Goal: Task Accomplishment & Management: Complete application form

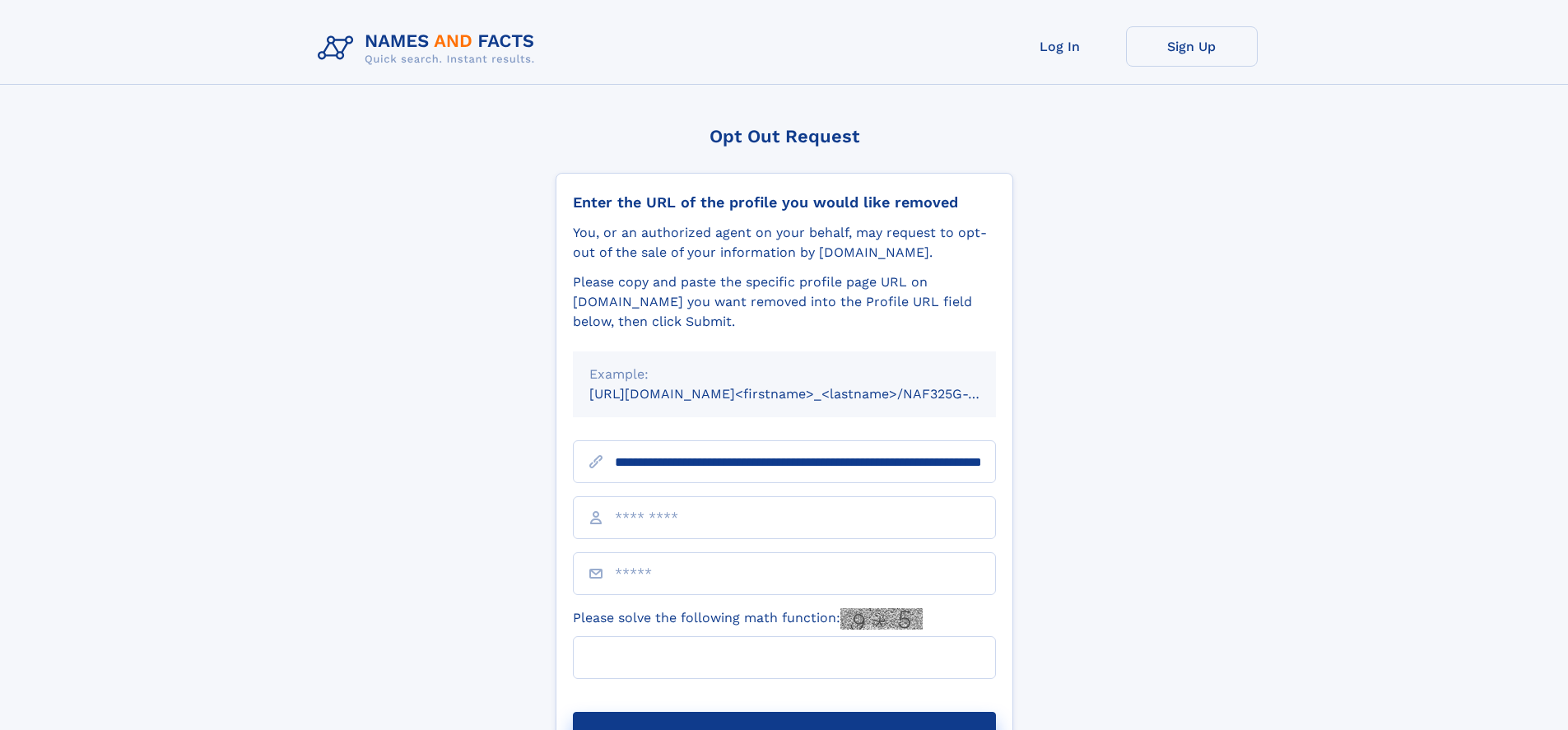
scroll to position [0, 170]
type input "**********"
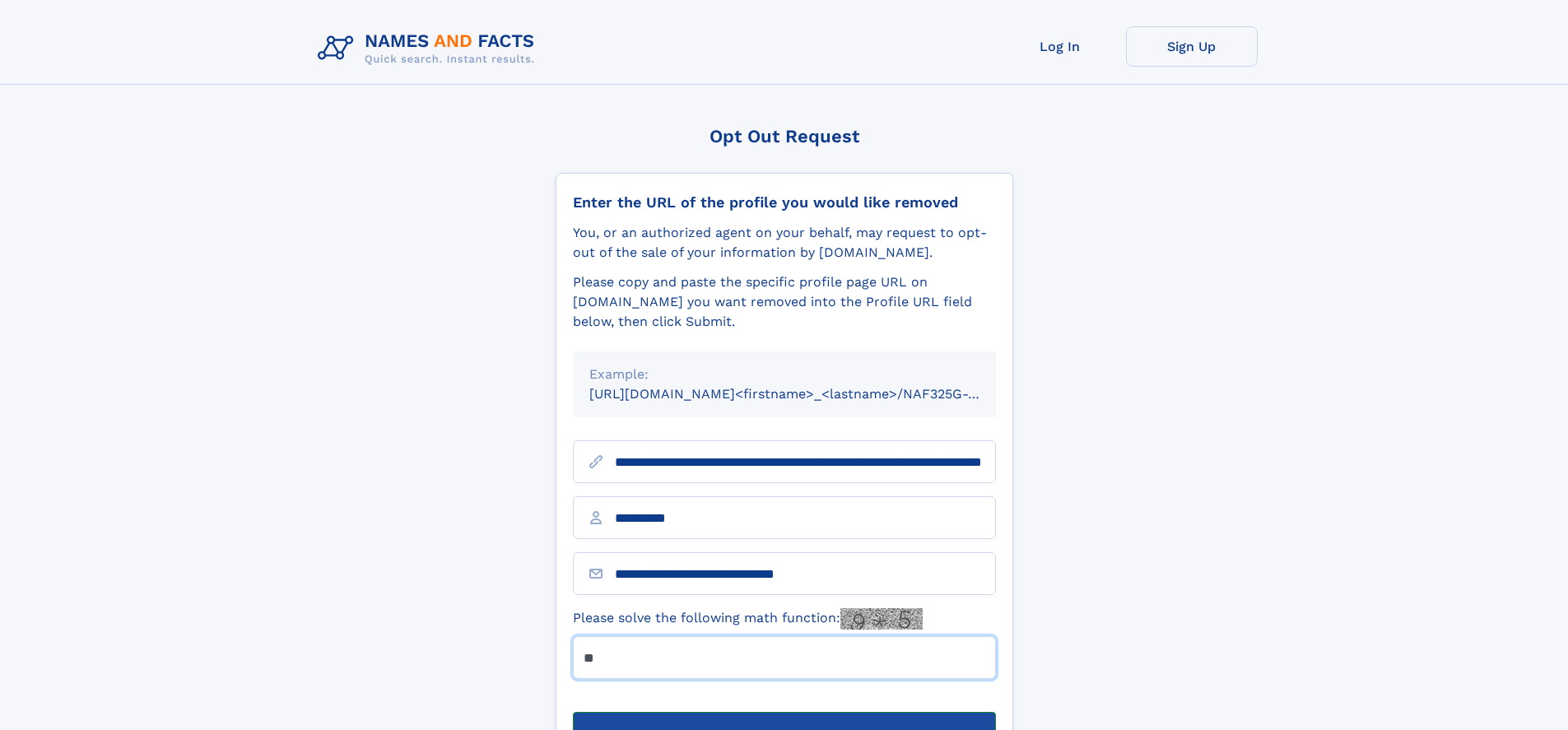
type input "**"
click at [784, 712] on button "Submit Opt Out Request" at bounding box center [785, 738] width 423 height 53
